Goal: Information Seeking & Learning: Learn about a topic

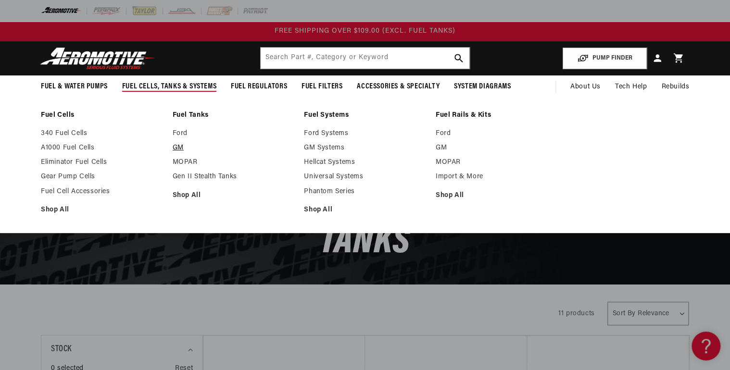
click at [180, 146] on link "GM" at bounding box center [234, 148] width 122 height 9
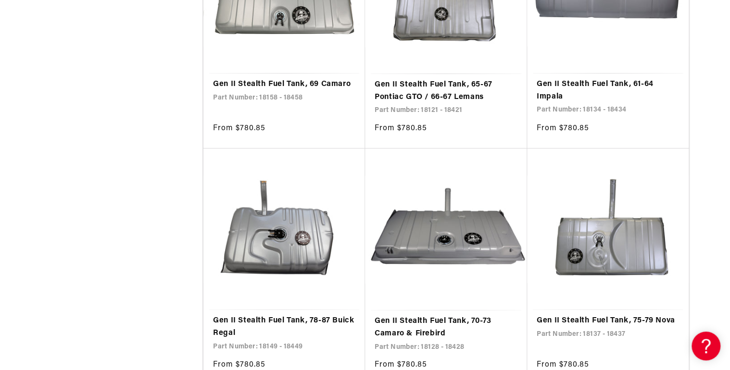
scroll to position [1846, 0]
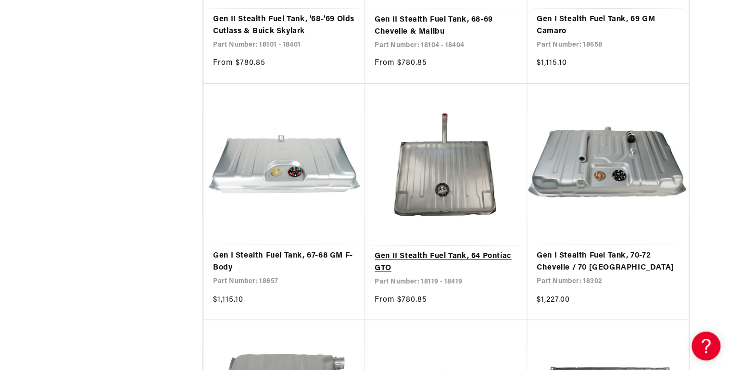
scroll to position [3539, 0]
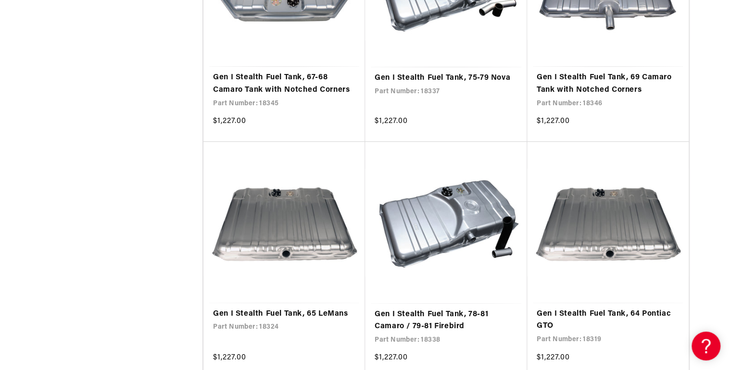
scroll to position [5655, 0]
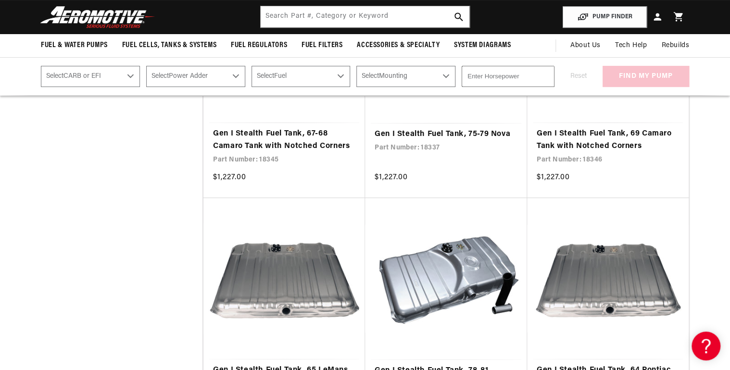
scroll to position [5539, 0]
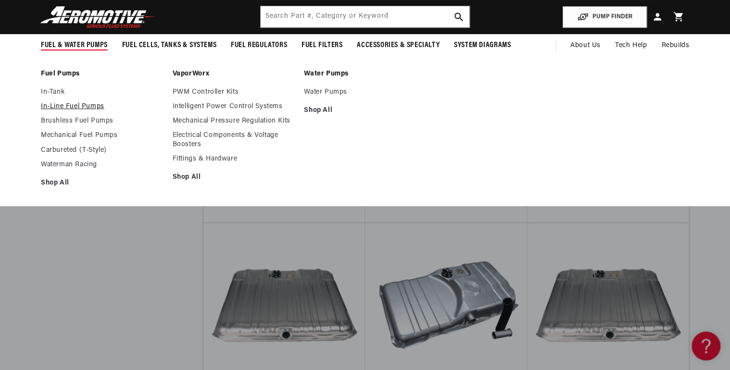
click at [72, 103] on link "In-Line Fuel Pumps" at bounding box center [102, 106] width 122 height 9
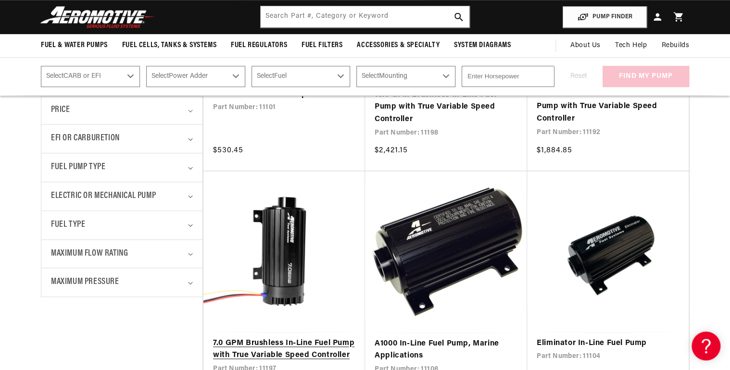
scroll to position [346, 0]
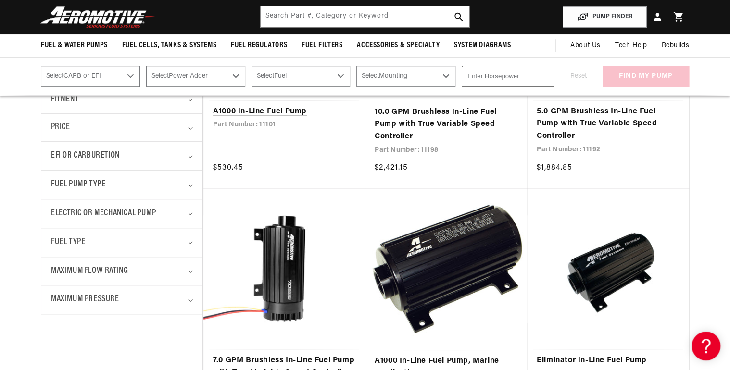
click at [264, 111] on link "A1000 In-Line Fuel Pump" at bounding box center [284, 112] width 142 height 13
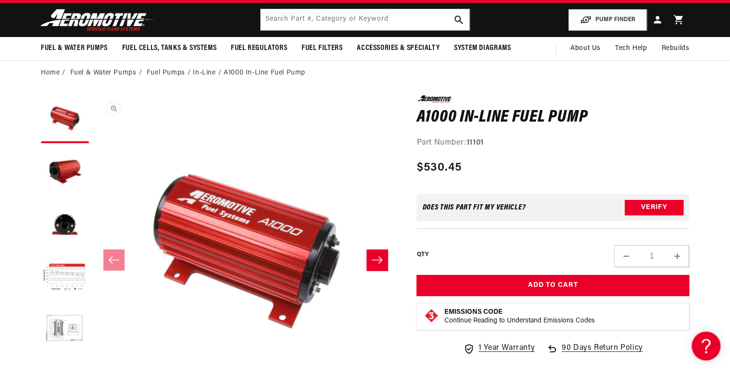
scroll to position [77, 0]
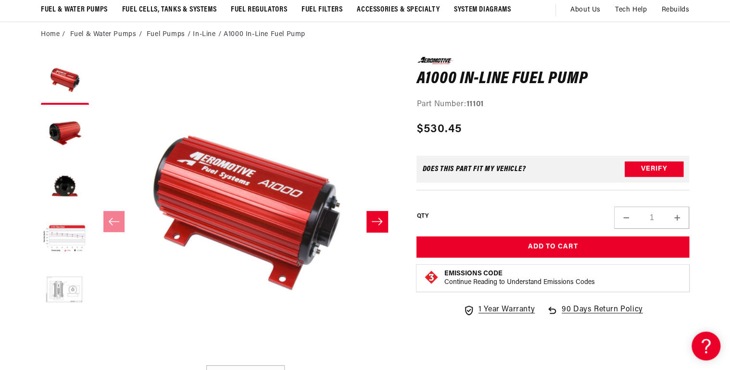
click at [68, 292] on button "Load image 5 in gallery view" at bounding box center [65, 292] width 48 height 48
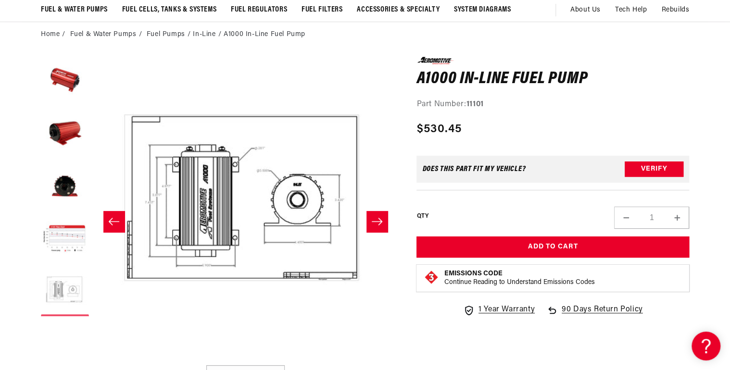
scroll to position [0, 1214]
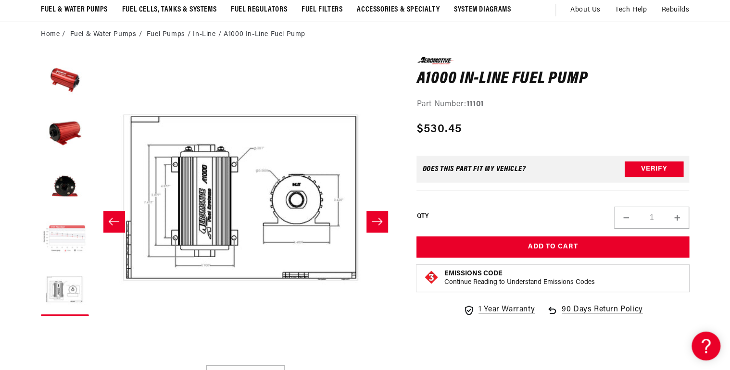
click at [63, 241] on button "Load image 4 in gallery view" at bounding box center [65, 239] width 48 height 48
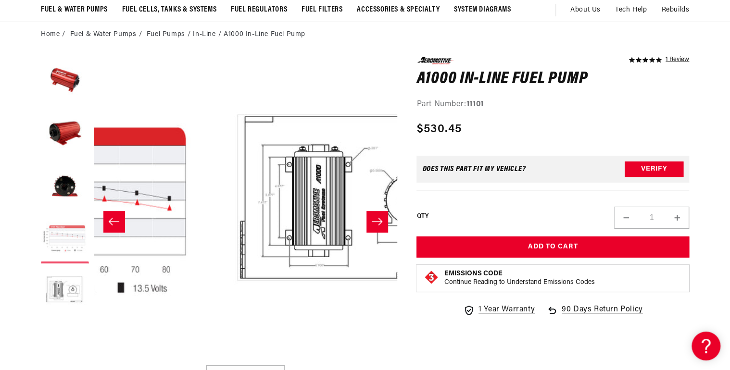
scroll to position [0, 911]
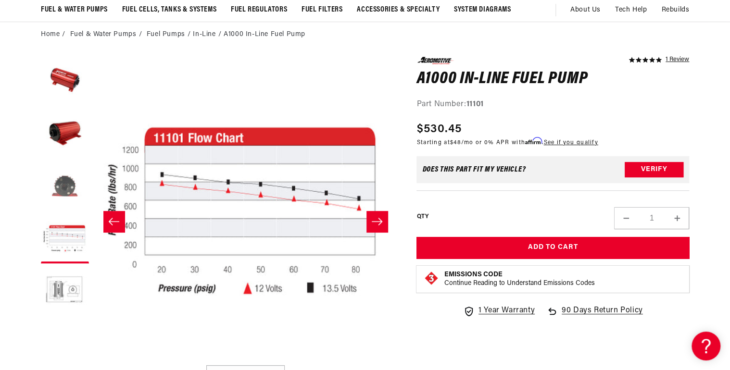
click at [72, 186] on button "Load image 3 in gallery view" at bounding box center [65, 187] width 48 height 48
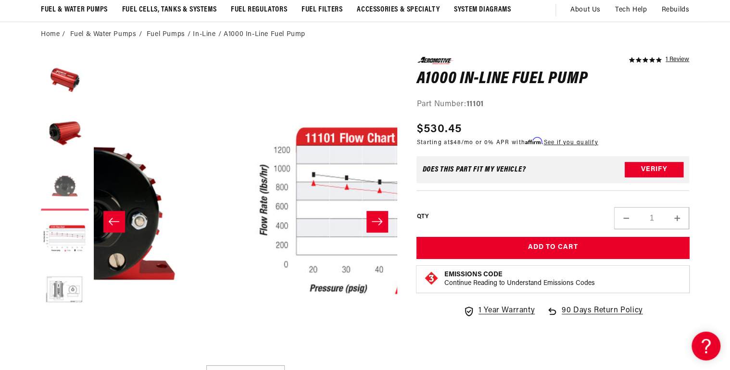
scroll to position [0, 607]
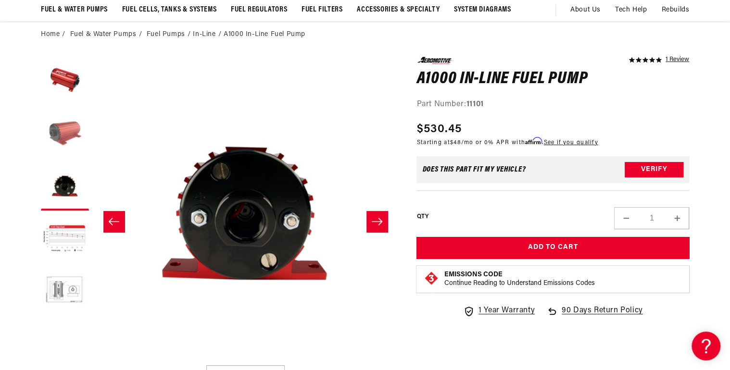
click at [67, 140] on button "Load image 2 in gallery view" at bounding box center [65, 134] width 48 height 48
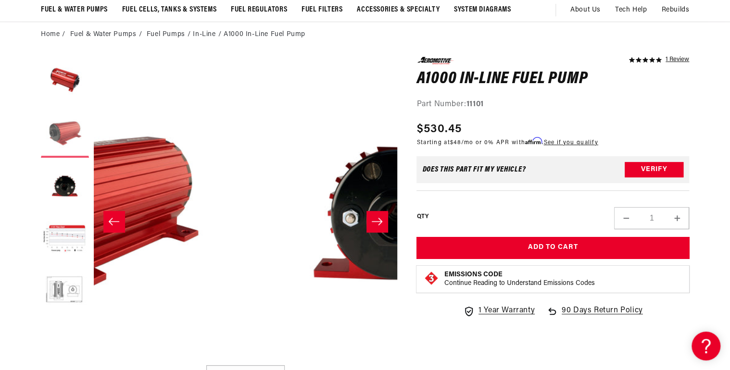
scroll to position [0, 303]
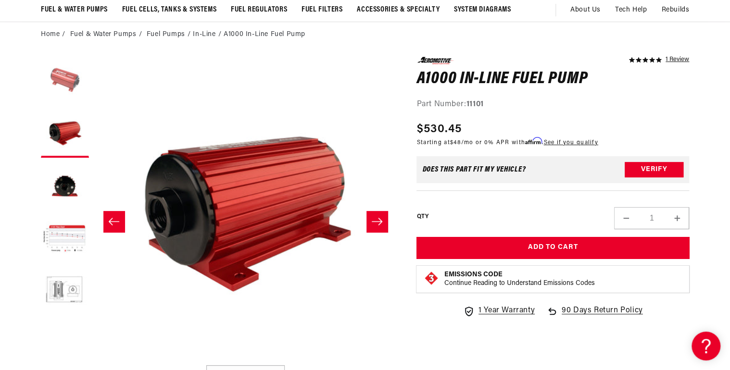
click at [64, 81] on button "Load image 1 in gallery view" at bounding box center [65, 81] width 48 height 48
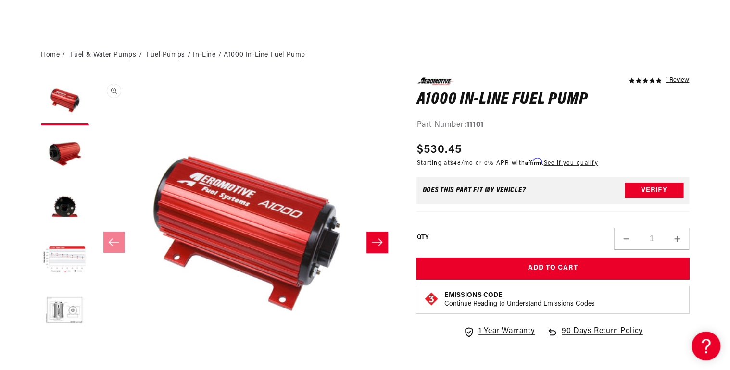
scroll to position [38, 0]
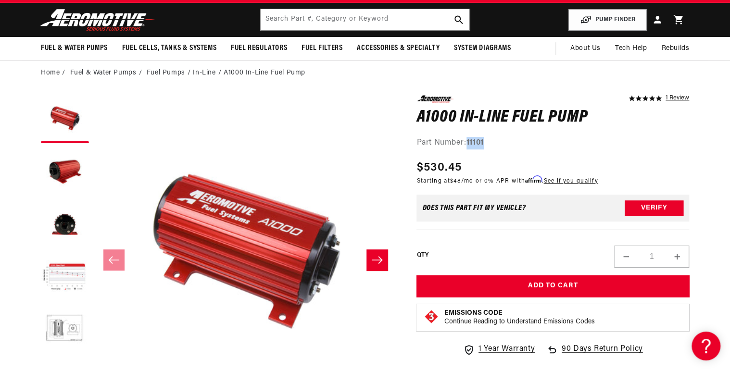
drag, startPoint x: 467, startPoint y: 141, endPoint x: 490, endPoint y: 142, distance: 22.6
click at [490, 142] on div "Part Number: 11101" at bounding box center [552, 143] width 273 height 13
drag, startPoint x: 490, startPoint y: 142, endPoint x: 480, endPoint y: 142, distance: 10.1
copy strong "11101"
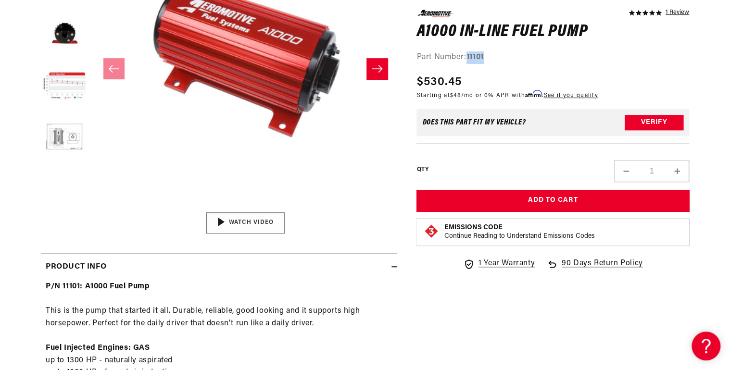
scroll to position [231, 0]
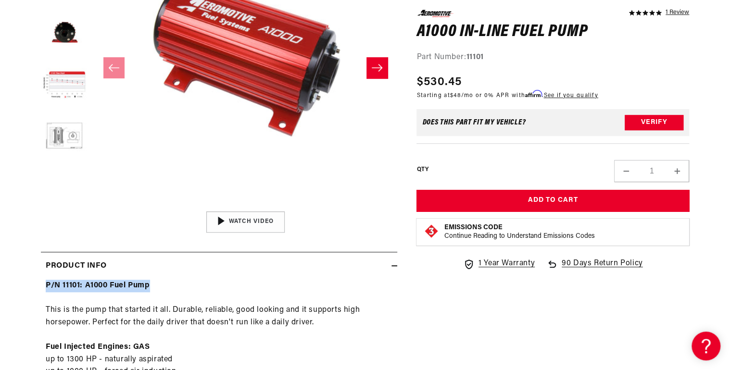
drag, startPoint x: 44, startPoint y: 284, endPoint x: 151, endPoint y: 287, distance: 107.3
copy strong "P/N 11101: A1000 Fuel Pump"
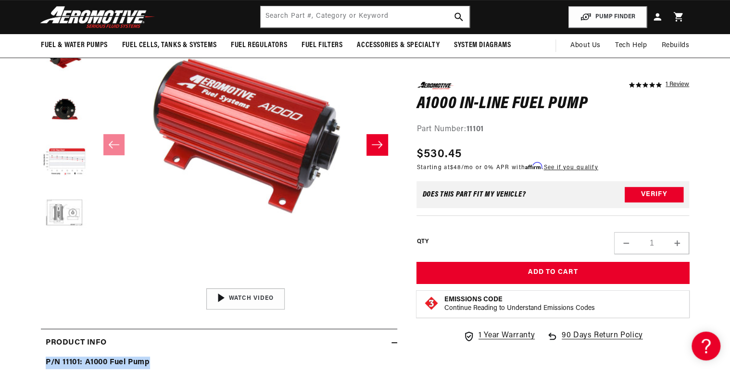
scroll to position [0, 0]
copy strong "P/N 11101: A1000 Fuel Pump"
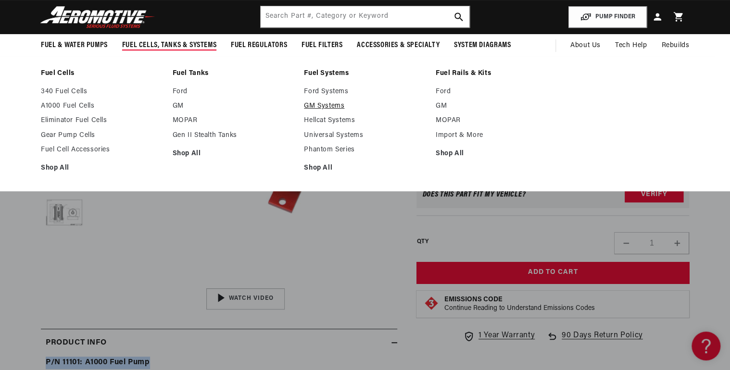
click at [327, 105] on link "GM Systems" at bounding box center [365, 106] width 122 height 9
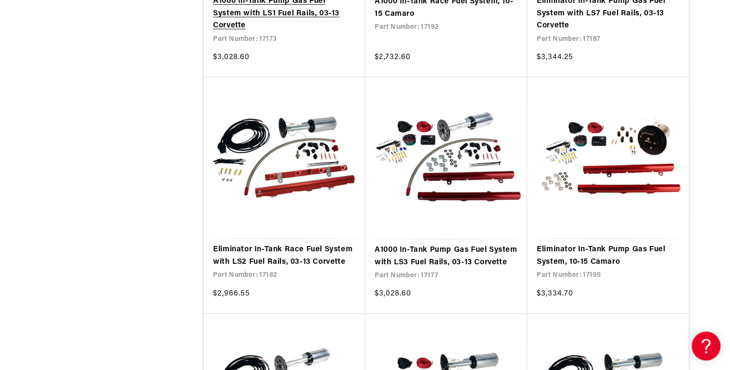
scroll to position [1693, 0]
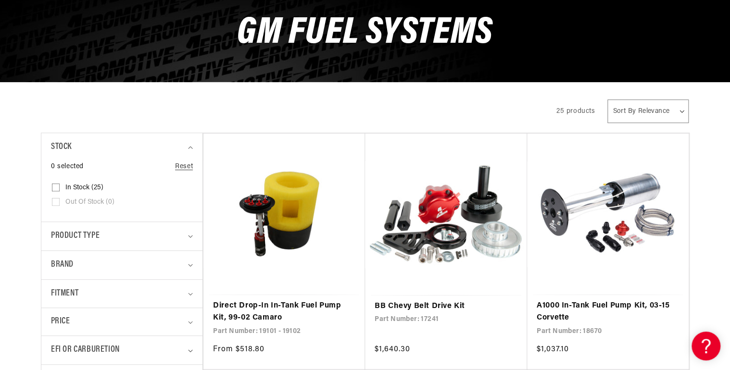
scroll to position [154, 0]
